Goal: Use online tool/utility: Use online tool/utility

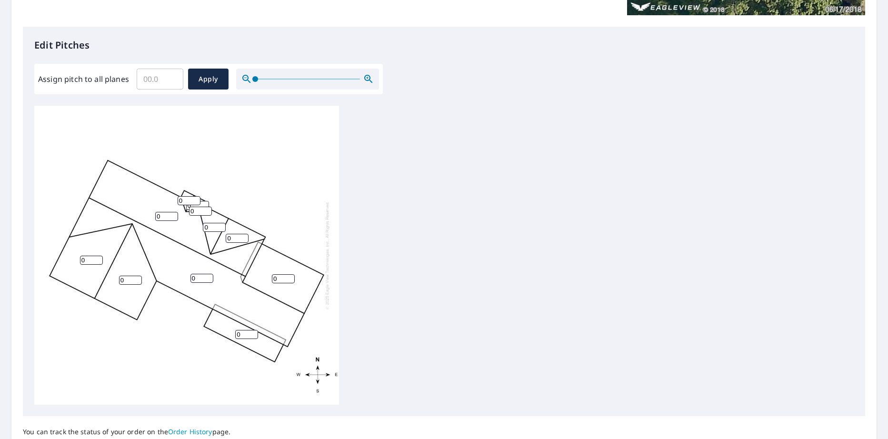
scroll to position [220, 0]
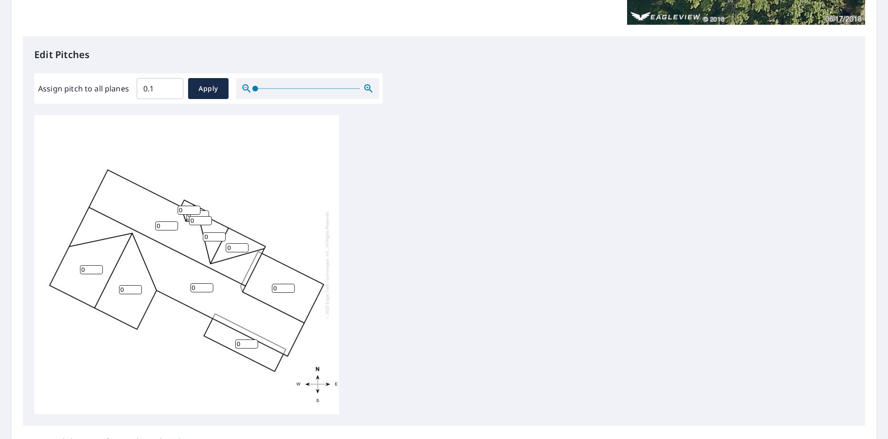
click at [171, 85] on input "0.1" at bounding box center [160, 88] width 47 height 27
click at [171, 85] on input "0.2" at bounding box center [160, 88] width 47 height 27
click at [170, 84] on input "0.3" at bounding box center [160, 88] width 47 height 27
click at [170, 84] on input "0.4" at bounding box center [160, 88] width 47 height 27
click at [170, 84] on input "0.5" at bounding box center [160, 88] width 47 height 27
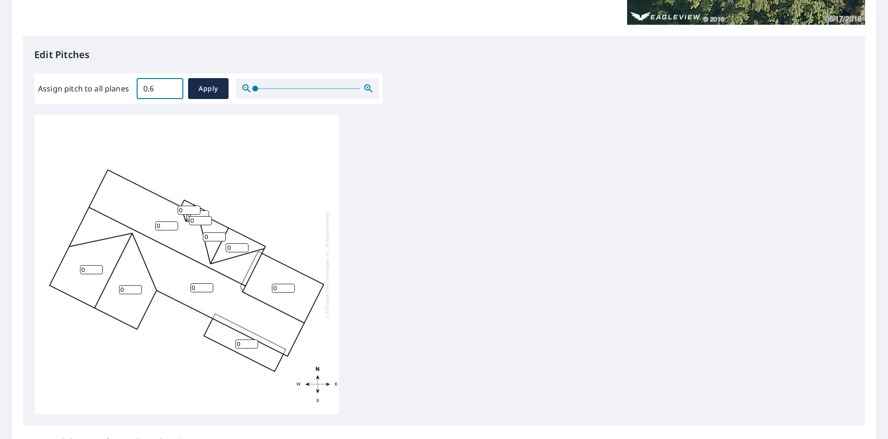
click at [170, 84] on input "0.6" at bounding box center [160, 88] width 47 height 27
click at [170, 84] on input "0.7" at bounding box center [160, 88] width 47 height 27
click at [170, 84] on input "0.8" at bounding box center [160, 88] width 47 height 27
click at [170, 84] on input "0.9" at bounding box center [160, 88] width 47 height 27
click at [170, 84] on input "1" at bounding box center [160, 88] width 47 height 27
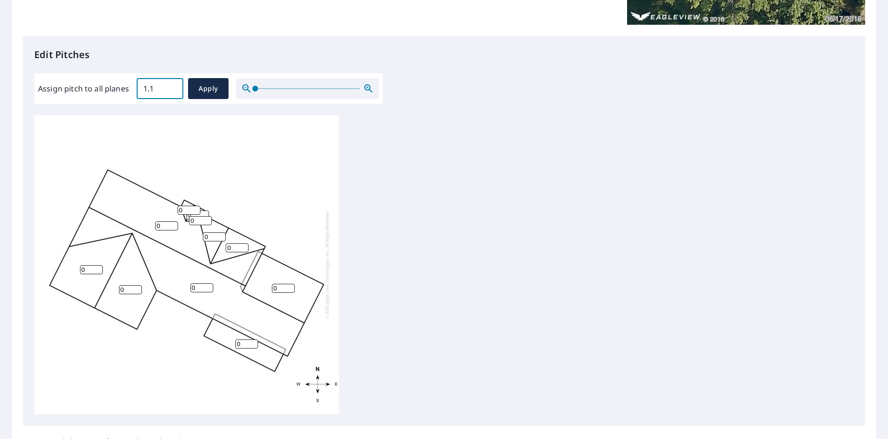
click at [170, 84] on input "1.1" at bounding box center [160, 88] width 47 height 27
click at [170, 84] on input "1.2" at bounding box center [160, 88] width 47 height 27
click at [170, 84] on input "1.3" at bounding box center [160, 88] width 47 height 27
click at [170, 84] on input "1.4" at bounding box center [160, 88] width 47 height 27
click at [170, 84] on input "1.5" at bounding box center [160, 88] width 47 height 27
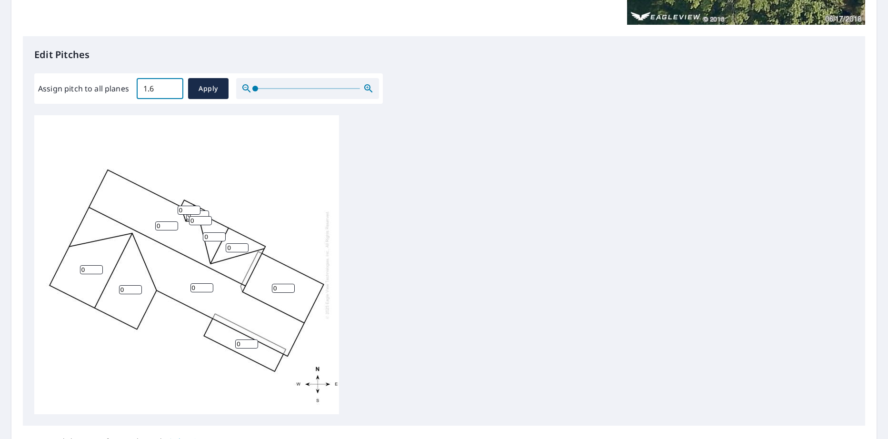
click at [170, 84] on input "1.6" at bounding box center [160, 88] width 47 height 27
click at [170, 84] on input "1.7" at bounding box center [160, 88] width 47 height 27
click at [170, 85] on input "1.9" at bounding box center [160, 88] width 47 height 27
click at [170, 85] on input "2" at bounding box center [160, 88] width 47 height 27
click at [171, 85] on input "2.1" at bounding box center [160, 88] width 47 height 27
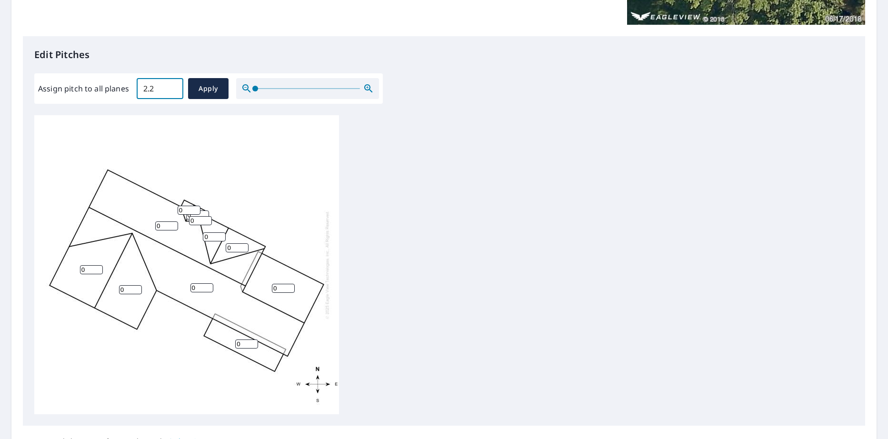
click at [171, 85] on input "2.2" at bounding box center [160, 88] width 47 height 27
click at [171, 85] on input "2.3" at bounding box center [160, 88] width 47 height 27
click at [171, 85] on input "2.4" at bounding box center [160, 88] width 47 height 27
click at [171, 85] on input "2.5" at bounding box center [160, 88] width 47 height 27
click at [172, 85] on input "2.6" at bounding box center [160, 88] width 47 height 27
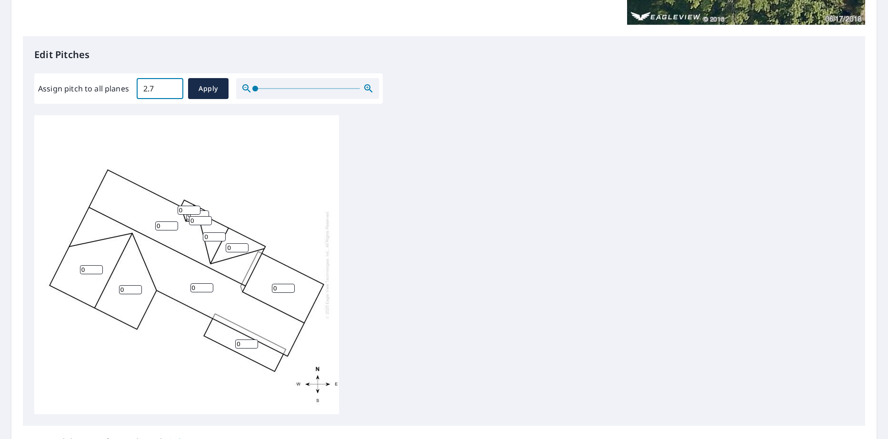
click at [172, 85] on input "2.7" at bounding box center [160, 88] width 47 height 27
click at [172, 85] on input "2.8" at bounding box center [160, 88] width 47 height 27
click at [172, 85] on input "2.9" at bounding box center [160, 88] width 47 height 27
click at [172, 85] on input "3" at bounding box center [160, 88] width 47 height 27
click at [172, 85] on input "3.1" at bounding box center [160, 88] width 47 height 27
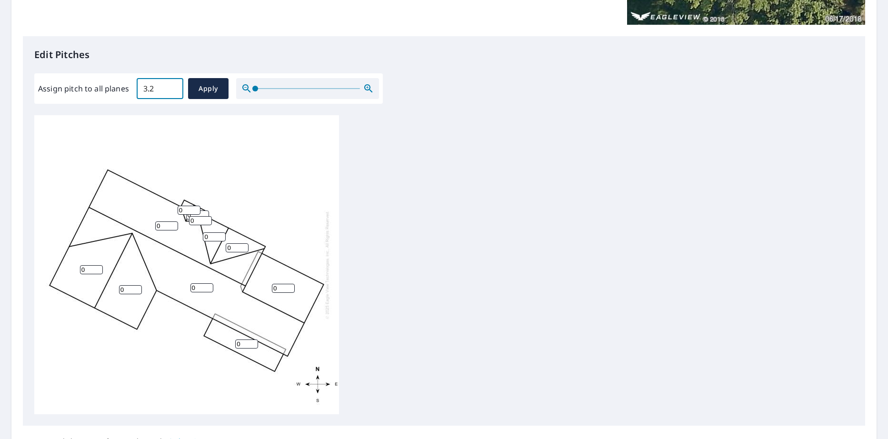
click at [172, 85] on input "3.2" at bounding box center [160, 88] width 47 height 27
click at [172, 85] on input "3.3" at bounding box center [160, 88] width 47 height 27
click at [172, 85] on input "3.4" at bounding box center [160, 88] width 47 height 27
click at [172, 85] on input "3.5" at bounding box center [160, 88] width 47 height 27
click at [172, 85] on input "3.6" at bounding box center [160, 88] width 47 height 27
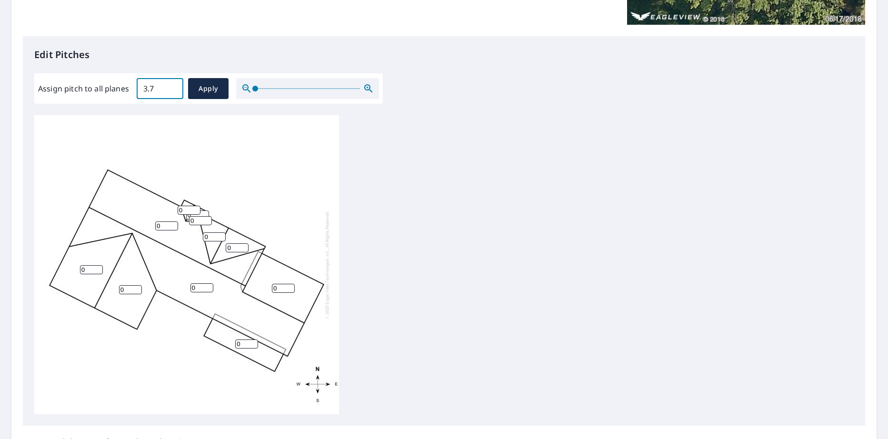
click at [172, 85] on input "3.7" at bounding box center [160, 88] width 47 height 27
click at [172, 85] on input "3.8" at bounding box center [160, 88] width 47 height 27
click at [172, 85] on input "3.9" at bounding box center [160, 88] width 47 height 27
type input "4"
click at [172, 85] on input "4" at bounding box center [160, 88] width 47 height 27
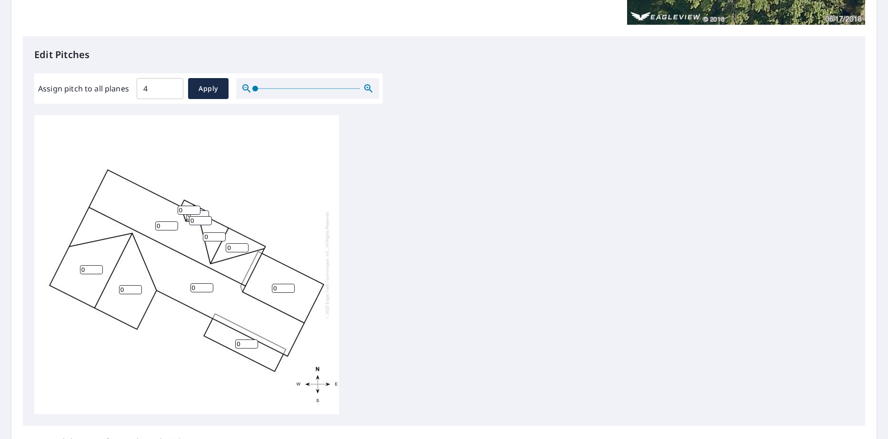
click at [213, 170] on div "0 0 0 0 0 0 0 0 0 0 0" at bounding box center [186, 264] width 305 height 299
click at [204, 90] on span "Apply" at bounding box center [208, 89] width 25 height 12
type input "4"
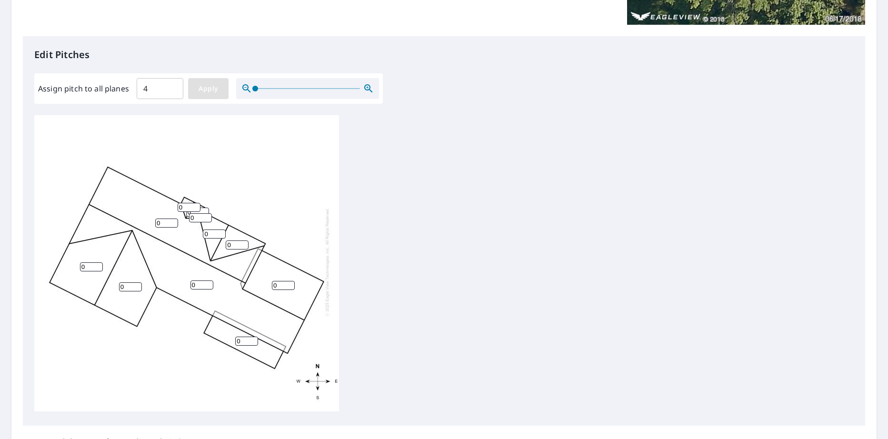
type input "4"
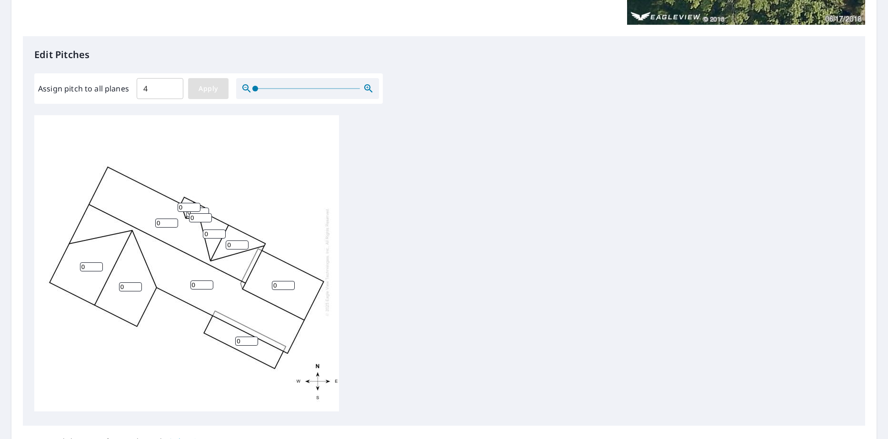
type input "4"
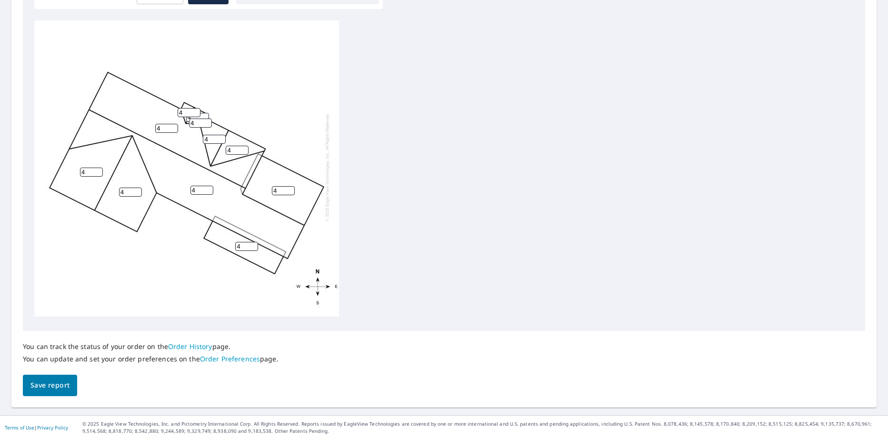
scroll to position [315, 0]
click at [51, 383] on span "Save report" at bounding box center [49, 385] width 39 height 12
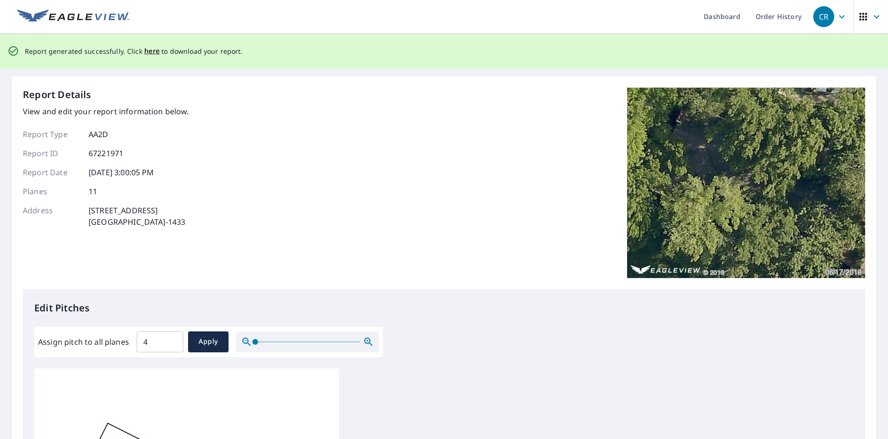
scroll to position [0, 0]
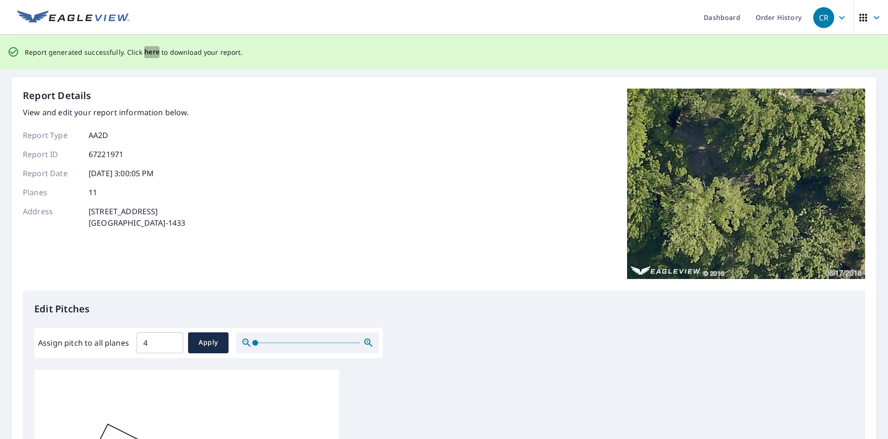
click at [148, 52] on span "here" at bounding box center [152, 52] width 16 height 12
